Goal: Transaction & Acquisition: Download file/media

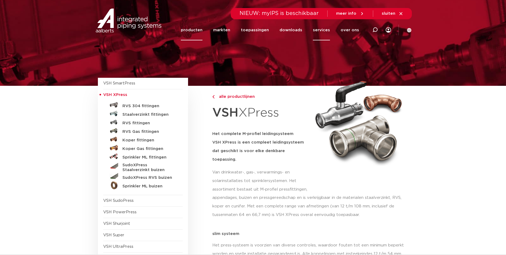
click at [322, 33] on link "services" at bounding box center [321, 30] width 17 height 21
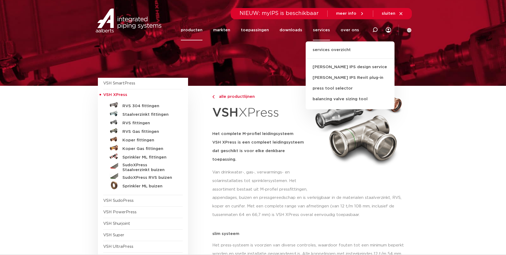
click at [286, 142] on h5 "Het complete M-profiel leidingsysteem VSH XPress is een compleet leidingsysteem…" at bounding box center [260, 146] width 97 height 34
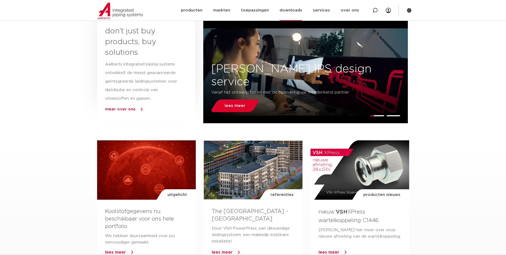
scroll to position [251, 0]
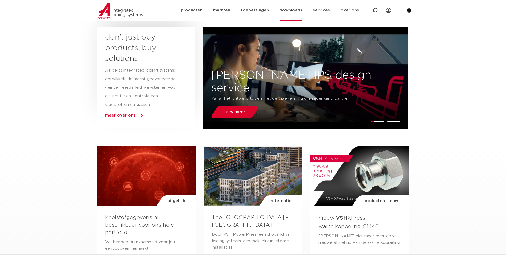
click at [288, 7] on link "downloads" at bounding box center [291, 10] width 23 height 21
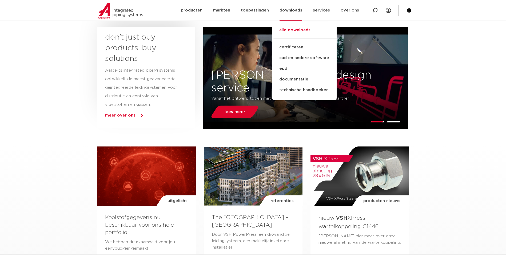
click at [295, 27] on link "alle downloads" at bounding box center [304, 33] width 64 height 12
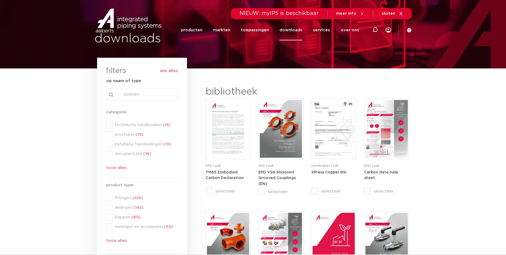
scroll to position [27, 0]
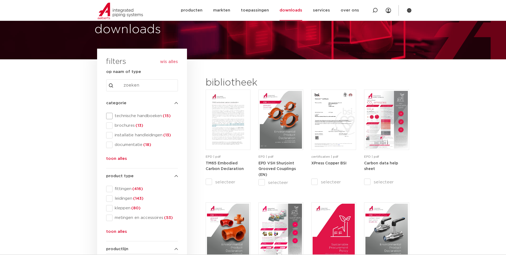
click at [115, 114] on span "technische handboeken (15)" at bounding box center [145, 115] width 65 height 5
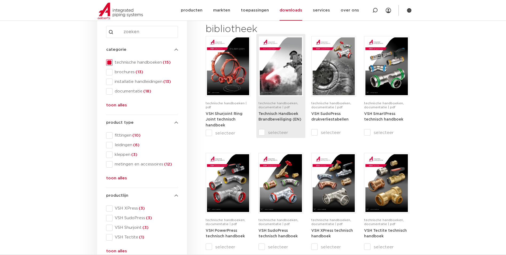
scroll to position [107, 0]
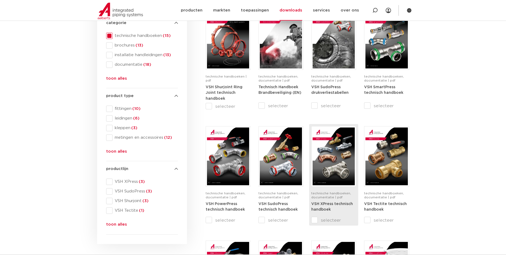
drag, startPoint x: 317, startPoint y: 218, endPoint x: 315, endPoint y: 220, distance: 2.8
click at [315, 220] on input "selecteer" at bounding box center [322, 220] width 22 height 6
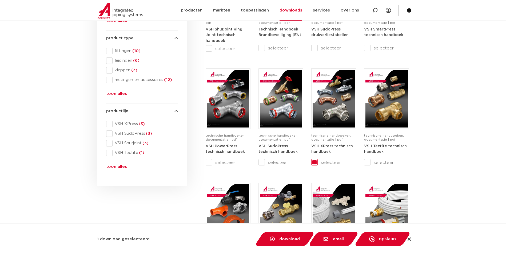
scroll to position [187, 0]
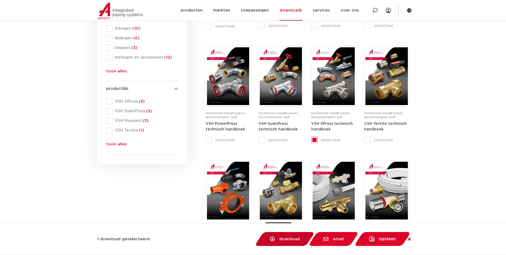
click at [279, 241] on span "download" at bounding box center [285, 238] width 34 height 5
checkbox input "false"
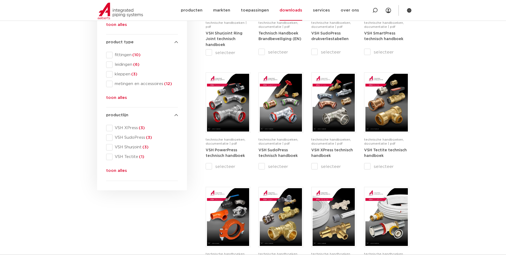
scroll to position [160, 0]
